Goal: Task Accomplishment & Management: Complete application form

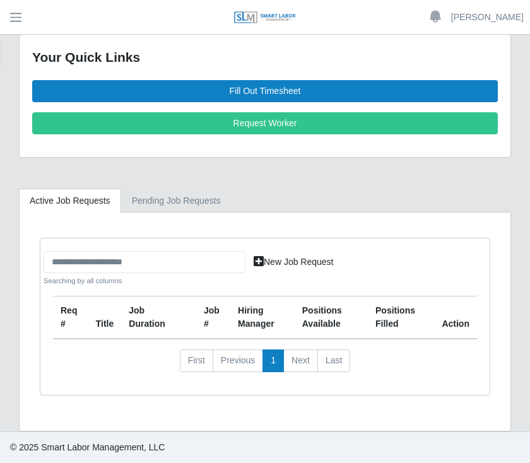
scroll to position [18, 0]
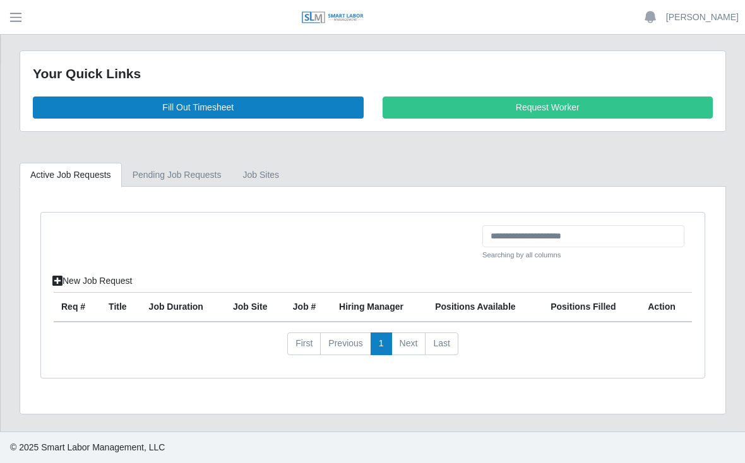
click at [234, 102] on link "Fill Out Timesheet" at bounding box center [198, 108] width 331 height 22
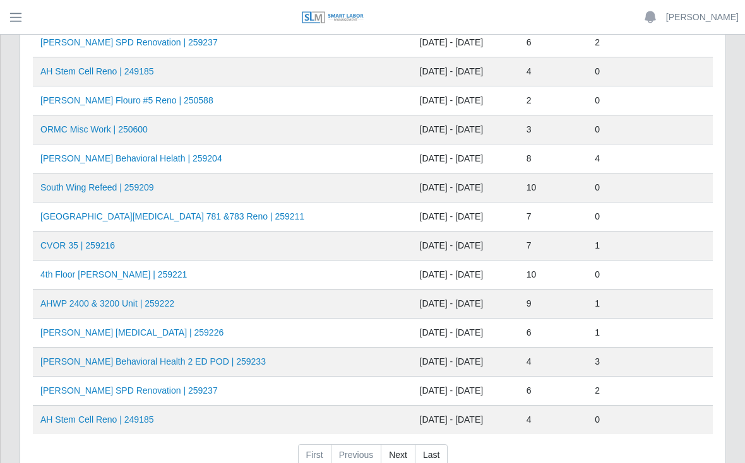
scroll to position [447, 0]
click at [239, 165] on td "AHO Behavioral Helath | 259204" at bounding box center [222, 158] width 379 height 29
click at [240, 156] on td "AHO Behavioral Helath | 259204" at bounding box center [222, 158] width 379 height 29
click at [137, 158] on link "AHO Behavioral Helath | 259204" at bounding box center [131, 158] width 182 height 10
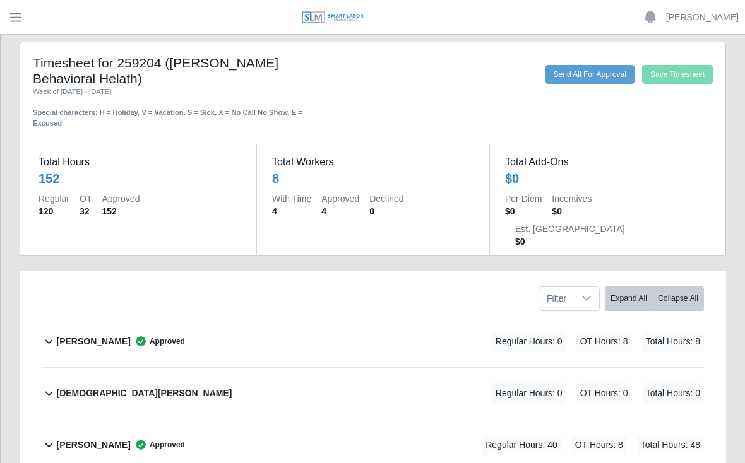
scroll to position [9, 0]
